Goal: Information Seeking & Learning: Learn about a topic

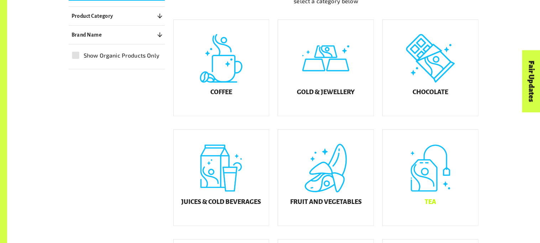
scroll to position [335, 0]
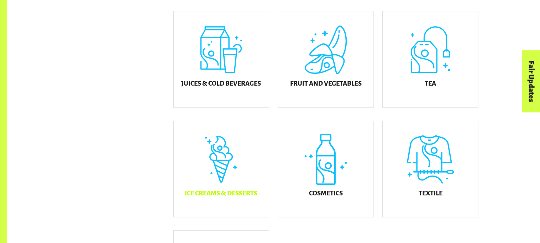
click at [247, 149] on div "Ice Creams & Desserts" at bounding box center [221, 169] width 95 height 96
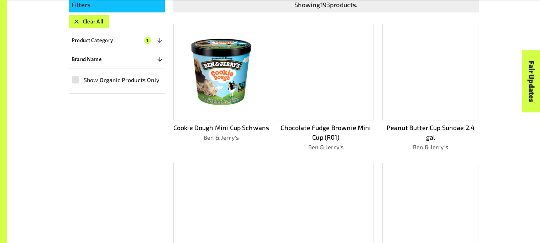
scroll to position [205, 0]
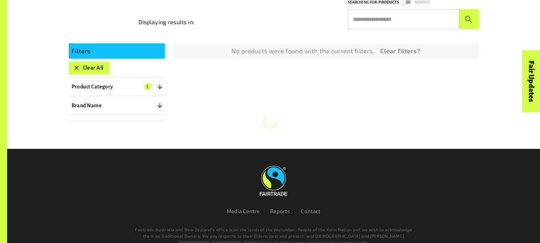
scroll to position [181, 0]
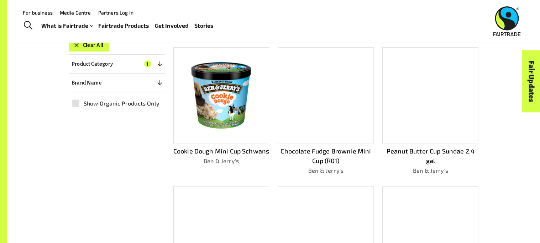
click at [98, 61] on p "Product Category" at bounding box center [93, 64] width 42 height 9
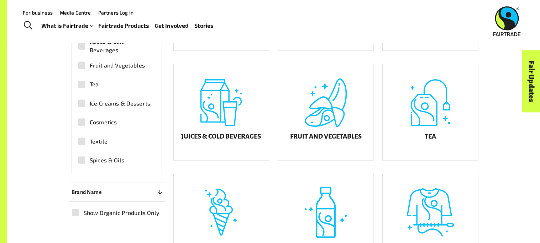
scroll to position [282, 0]
click at [211, 135] on div "Juices & Cold Beverages" at bounding box center [221, 112] width 95 height 96
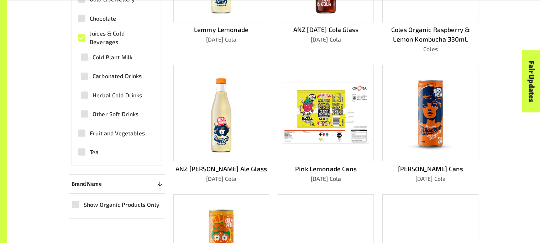
scroll to position [304, 0]
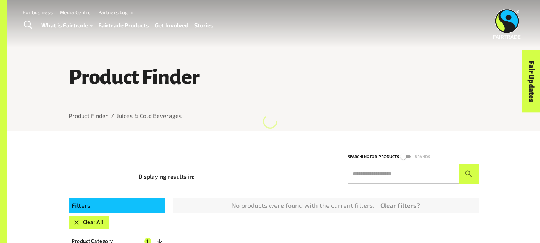
scroll to position [181, 0]
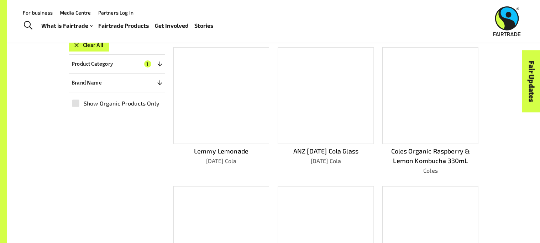
click at [100, 48] on button "Clear All" at bounding box center [89, 45] width 41 height 13
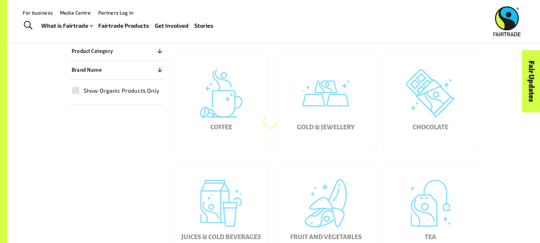
scroll to position [131, 0]
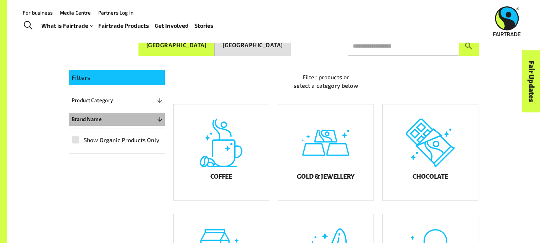
click at [115, 113] on button "Brand Name 0" at bounding box center [117, 119] width 96 height 13
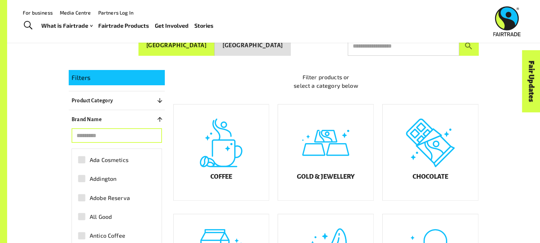
click at [106, 139] on input "search" at bounding box center [117, 136] width 90 height 14
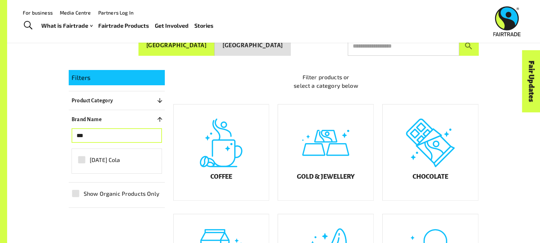
type input "***"
click at [72, 163] on div "[DATE] Cola" at bounding box center [117, 161] width 90 height 25
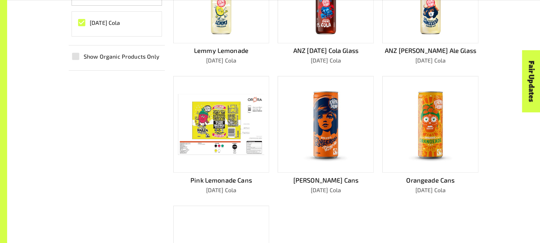
scroll to position [0, 0]
